Goal: Information Seeking & Learning: Check status

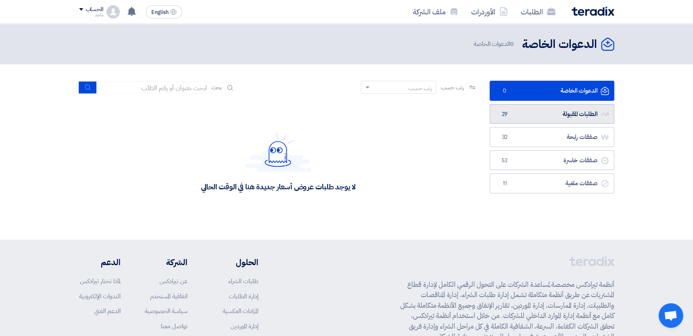
click at [521, 109] on link "الطلبات المقبولة الطلبات المقبولة 29" at bounding box center [552, 114] width 125 height 20
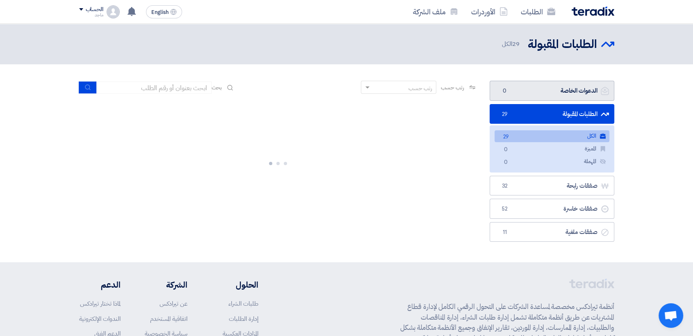
click at [533, 85] on link "الدعوات الخاصة الدعوات الخاصة 0" at bounding box center [552, 91] width 125 height 20
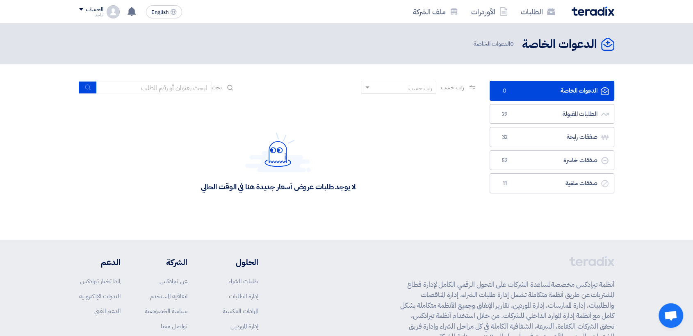
click at [526, 88] on link "الدعوات الخاصة الدعوات الخاصة 0" at bounding box center [552, 91] width 125 height 20
click at [640, 98] on section "الدعوات الخاصة الدعوات الخاصة 0 الطلبات المقبولة الطلبات المقبولة 29 صفقات رابح…" at bounding box center [346, 151] width 693 height 175
click at [419, 103] on div "لا يوجد طلبات عروض أسعار جديدة هنا في الوقت الحالي" at bounding box center [278, 161] width 398 height 123
drag, startPoint x: 622, startPoint y: 39, endPoint x: 491, endPoint y: 78, distance: 137.1
click at [491, 78] on div "الدعوات الخاصة الدعوات الخاصة 0 الدعوات الخاصة" at bounding box center [346, 132] width 693 height 216
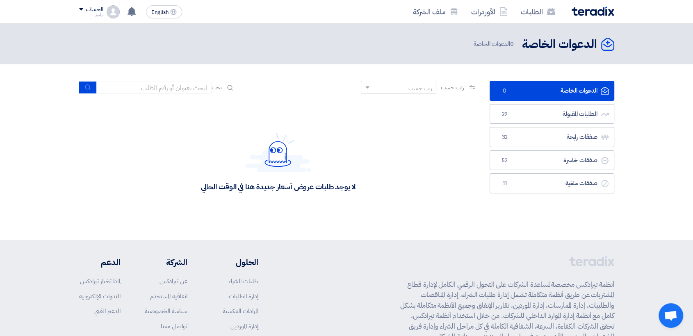
click at [526, 55] on header "الدعوات الخاصة الدعوات الخاصة 0 الدعوات الخاصة" at bounding box center [346, 44] width 693 height 41
drag, startPoint x: 524, startPoint y: 43, endPoint x: 597, endPoint y: 28, distance: 74.0
click at [597, 29] on header "الدعوات الخاصة الدعوات الخاصة 0 الدعوات الخاصة" at bounding box center [346, 44] width 693 height 41
click at [561, 45] on h2 "الدعوات الخاصة" at bounding box center [559, 44] width 75 height 16
drag, startPoint x: 561, startPoint y: 45, endPoint x: 377, endPoint y: 155, distance: 214.4
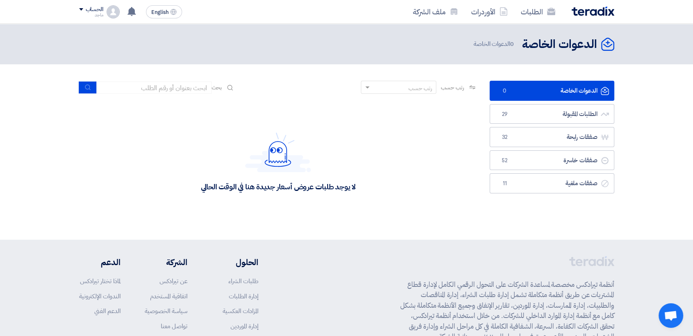
click at [377, 155] on div "لا يوجد طلبات عروض أسعار جديدة هنا في الوقت الحالي" at bounding box center [278, 161] width 398 height 123
drag, startPoint x: 517, startPoint y: 50, endPoint x: 616, endPoint y: 32, distance: 100.4
click at [616, 32] on header "الدعوات الخاصة الدعوات الخاصة 0 الدعوات الخاصة" at bounding box center [346, 44] width 693 height 41
click at [188, 33] on header "الدعوات الخاصة الدعوات الخاصة 0 الدعوات الخاصة" at bounding box center [346, 44] width 693 height 41
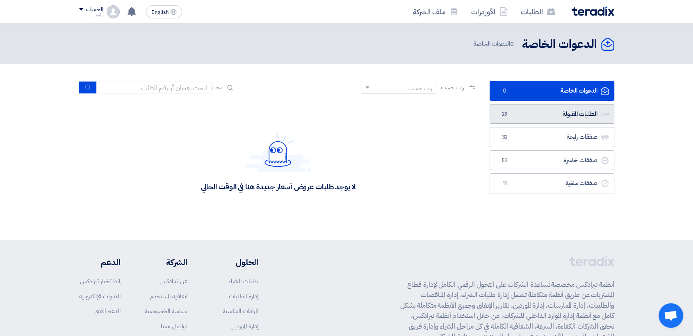
drag, startPoint x: 519, startPoint y: 77, endPoint x: 494, endPoint y: 110, distance: 41.6
drag, startPoint x: 494, startPoint y: 110, endPoint x: 440, endPoint y: 142, distance: 62.5
click at [440, 142] on div "لا يوجد طلبات عروض أسعار جديدة هنا في الوقت الحالي" at bounding box center [278, 161] width 398 height 123
drag, startPoint x: 601, startPoint y: 74, endPoint x: 442, endPoint y: 200, distance: 202.2
drag, startPoint x: 442, startPoint y: 200, endPoint x: 432, endPoint y: 195, distance: 11.6
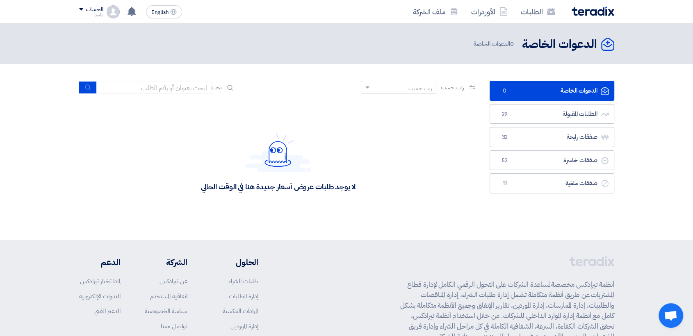
click at [432, 195] on div "لا يوجد طلبات عروض أسعار جديدة هنا في الوقت الحالي" at bounding box center [278, 161] width 398 height 123
drag, startPoint x: 590, startPoint y: 73, endPoint x: 406, endPoint y: 217, distance: 234.5
drag, startPoint x: 406, startPoint y: 217, endPoint x: 392, endPoint y: 209, distance: 16.0
click at [392, 209] on div "لا يوجد طلبات عروض أسعار جديدة هنا في الوقت الحالي" at bounding box center [278, 161] width 398 height 123
drag, startPoint x: 221, startPoint y: 101, endPoint x: 207, endPoint y: 98, distance: 14.2
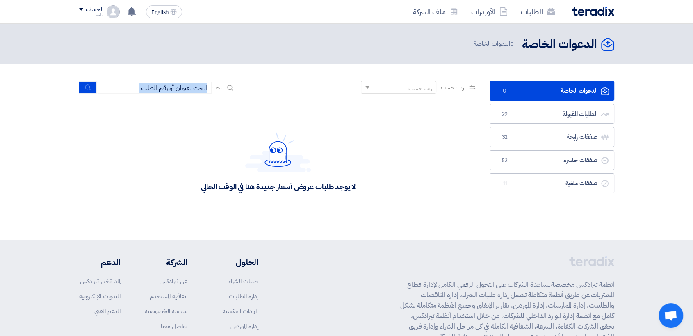
click at [207, 98] on app-rfq-listing-content "رتب حسب رتب حسب بحث مجال الطلب مسؤول المشتريات نوع الطلب" at bounding box center [278, 152] width 398 height 143
click at [207, 98] on div "رتب حسب رتب حسب بحث" at bounding box center [278, 91] width 398 height 20
drag, startPoint x: 207, startPoint y: 98, endPoint x: 251, endPoint y: 94, distance: 44.5
click at [251, 94] on div "رتب حسب رتب حسب بحث" at bounding box center [278, 91] width 398 height 20
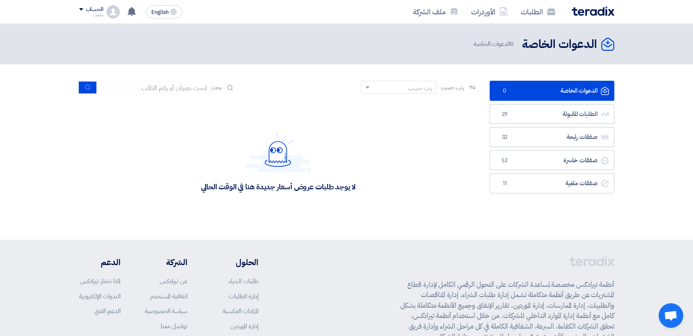
click at [251, 94] on div "رتب حسب رتب حسب بحث" at bounding box center [278, 91] width 398 height 20
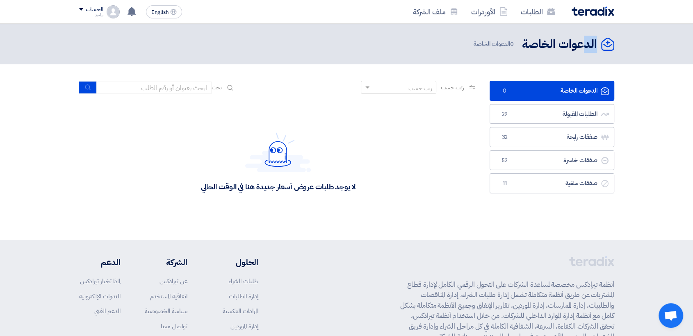
drag, startPoint x: 614, startPoint y: 34, endPoint x: 587, endPoint y: 35, distance: 27.1
click at [587, 35] on header "الدعوات الخاصة الدعوات الخاصة 0 الدعوات الخاصة" at bounding box center [346, 44] width 693 height 41
click at [545, 32] on header "الدعوات الخاصة الدعوات الخاصة 0 الدعوات الخاصة" at bounding box center [346, 44] width 693 height 41
click at [601, 34] on header "الدعوات الخاصة الدعوات الخاصة 0 الدعوات الخاصة" at bounding box center [346, 44] width 693 height 41
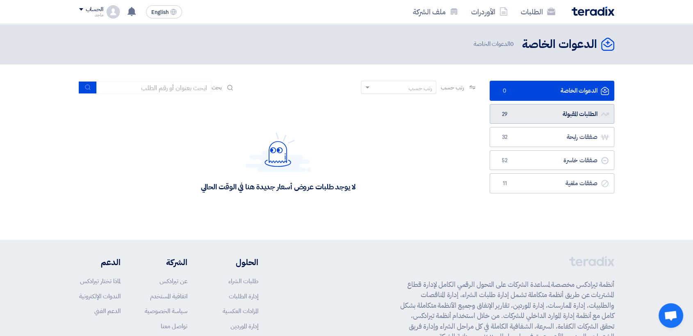
click at [518, 114] on link "الطلبات المقبولة الطلبات المقبولة 29" at bounding box center [552, 114] width 125 height 20
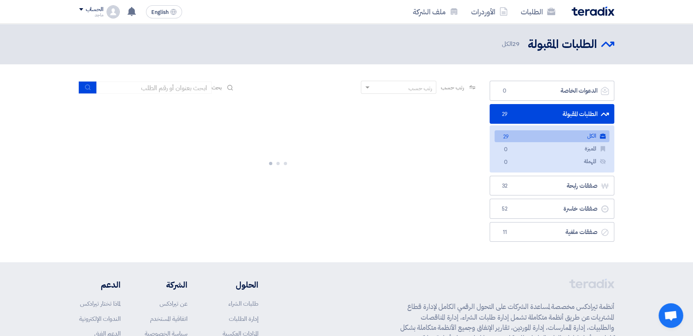
click at [518, 114] on link "الطلبات المقبولة الطلبات المقبولة 29" at bounding box center [552, 114] width 125 height 20
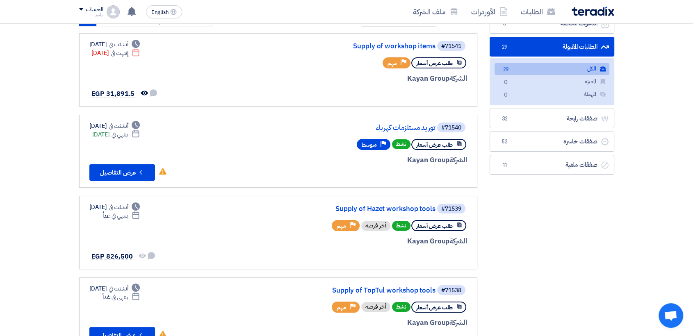
scroll to position [66, 0]
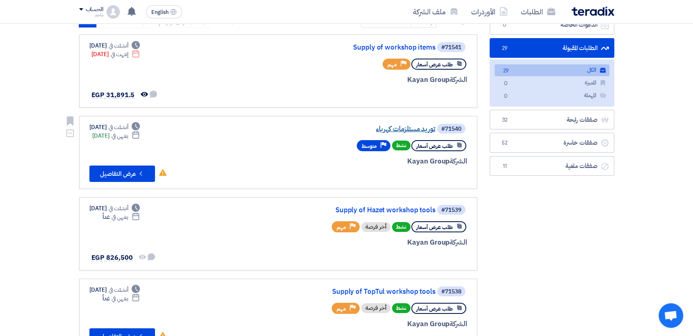
click at [397, 129] on link "توريد مستلزمات كهرباء" at bounding box center [353, 128] width 164 height 7
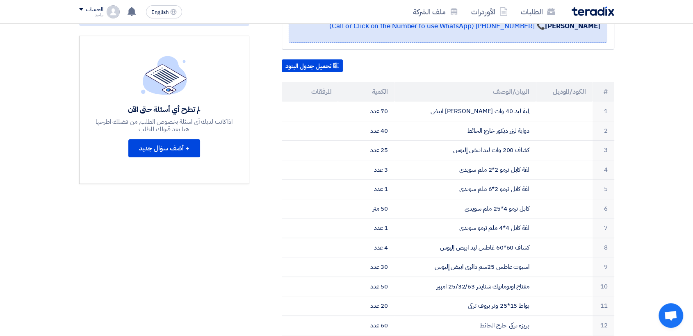
scroll to position [178, 0]
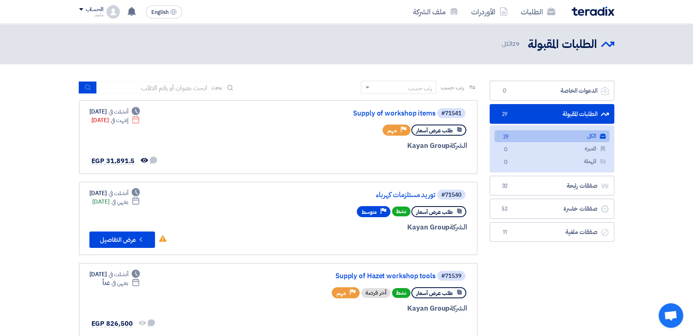
click at [315, 17] on div "الطلبات الأوردرات ملف الشركة" at bounding box center [453, 11] width 321 height 19
click at [373, 114] on link "Supply of workshop items" at bounding box center [353, 113] width 164 height 7
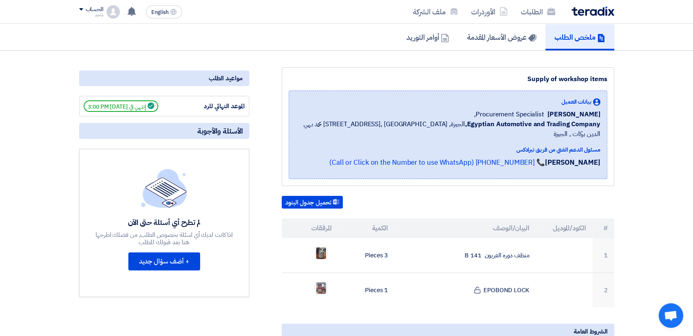
scroll to position [59, 0]
click at [494, 39] on h5 "عروض الأسعار المقدمة" at bounding box center [501, 36] width 69 height 9
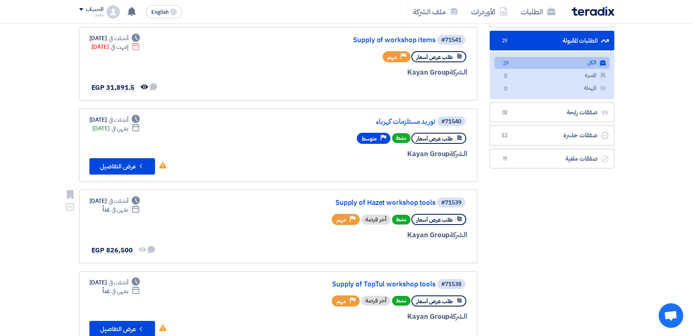
scroll to position [75, 0]
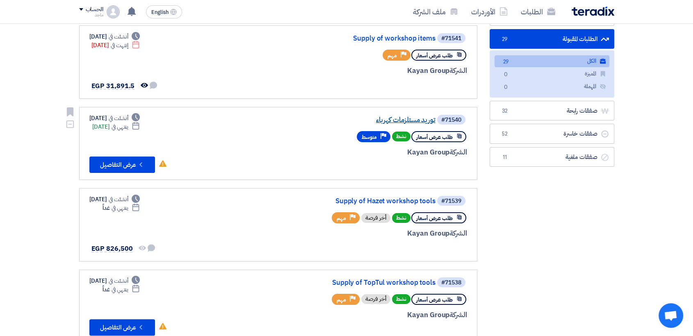
click at [390, 120] on link "توريد مستلزمات كهرباء" at bounding box center [353, 119] width 164 height 7
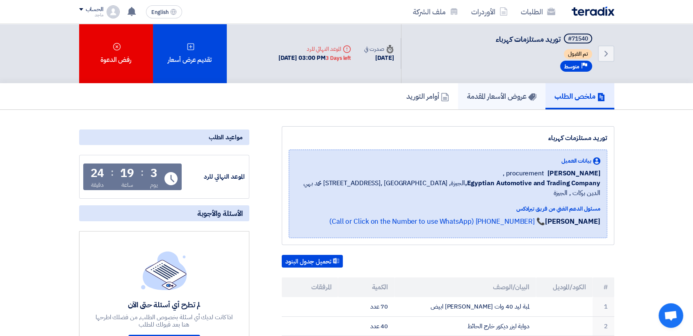
click at [497, 101] on link "عروض الأسعار المقدمة" at bounding box center [501, 96] width 87 height 26
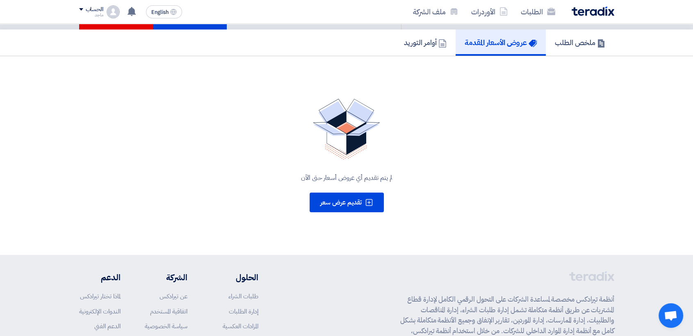
scroll to position [53, 0]
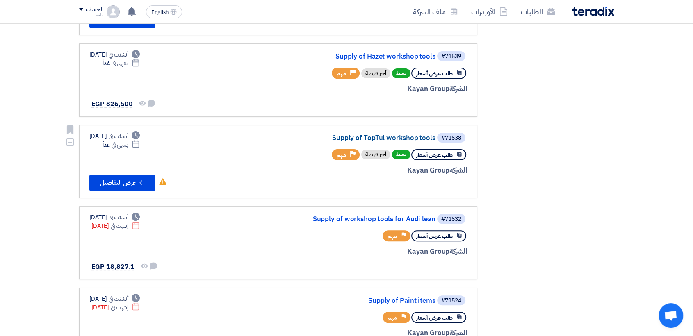
scroll to position [219, 0]
click at [392, 136] on link "Supply of TopTul workshop tools" at bounding box center [353, 138] width 164 height 7
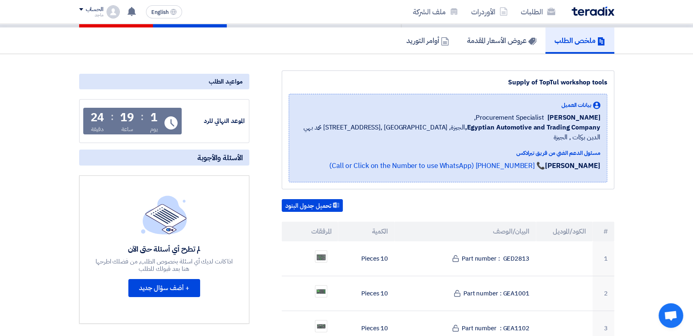
scroll to position [59, 0]
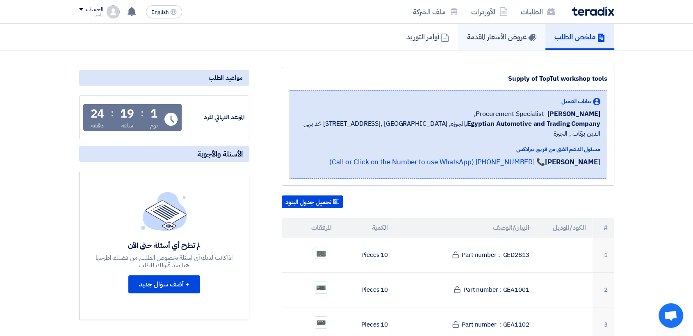
click at [512, 43] on link "عروض الأسعار المقدمة" at bounding box center [501, 37] width 87 height 26
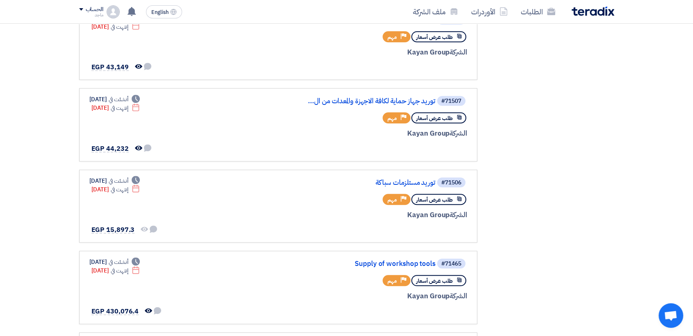
scroll to position [534, 0]
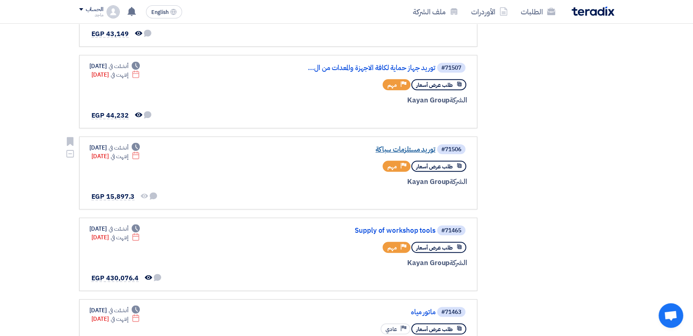
click at [387, 148] on link "توريد مستلزمات سباكة" at bounding box center [353, 149] width 164 height 7
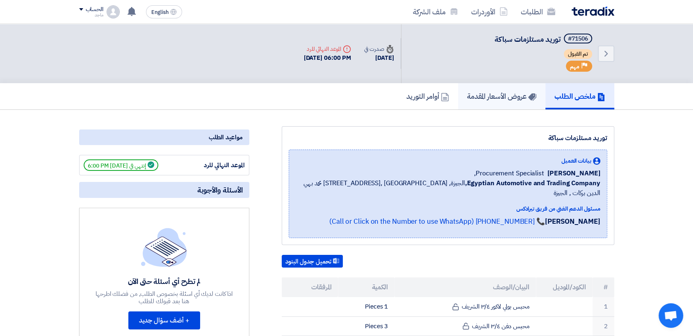
click at [511, 87] on link "عروض الأسعار المقدمة" at bounding box center [501, 96] width 87 height 26
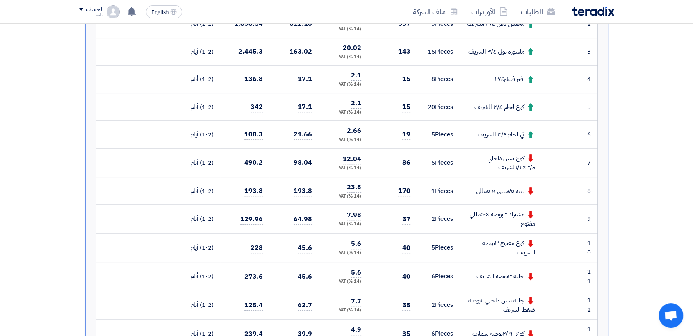
scroll to position [283, 0]
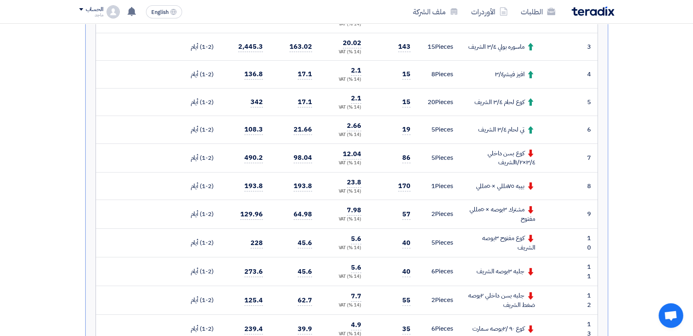
drag, startPoint x: 352, startPoint y: 235, endPoint x: 357, endPoint y: 250, distance: 16.2
click at [352, 233] on td "5.6 (14 %) VAT" at bounding box center [343, 243] width 49 height 29
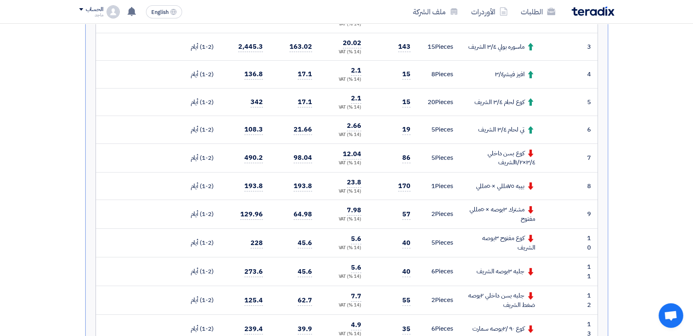
scroll to position [223, 0]
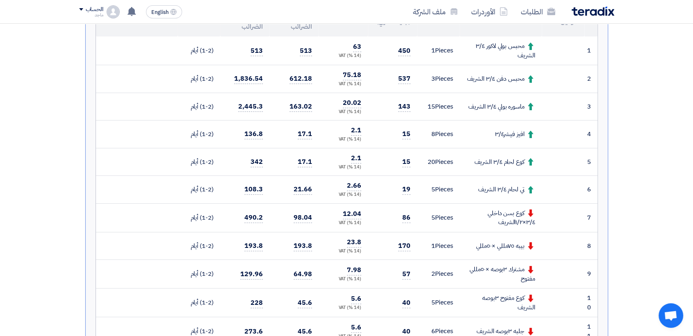
click at [558, 75] on td at bounding box center [563, 79] width 43 height 28
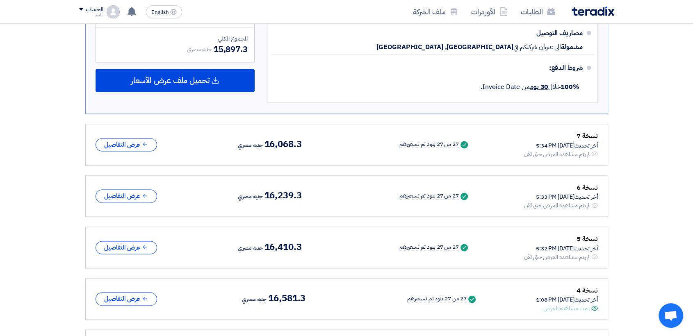
scroll to position [1108, 0]
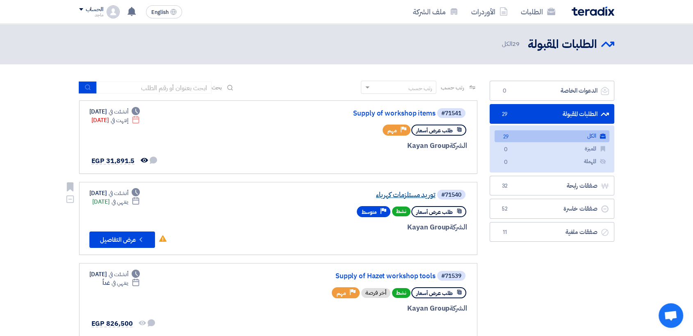
click at [389, 193] on link "توريد مستلزمات كهرباء" at bounding box center [353, 194] width 164 height 7
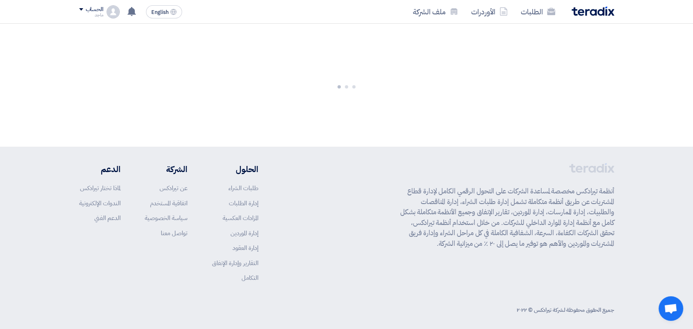
click at [389, 193] on div "أنظمة تيرادكس مخصصة لمساعدة الشركات على التحول الرقمي الكامل لإدارة قطاع المشتر…" at bounding box center [346, 229] width 535 height 132
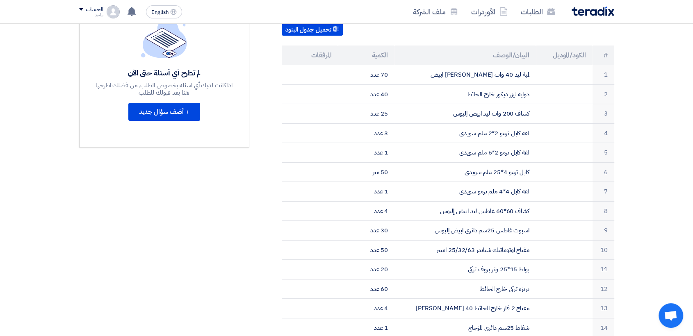
scroll to position [242, 0]
